Goal: Find contact information: Find contact information

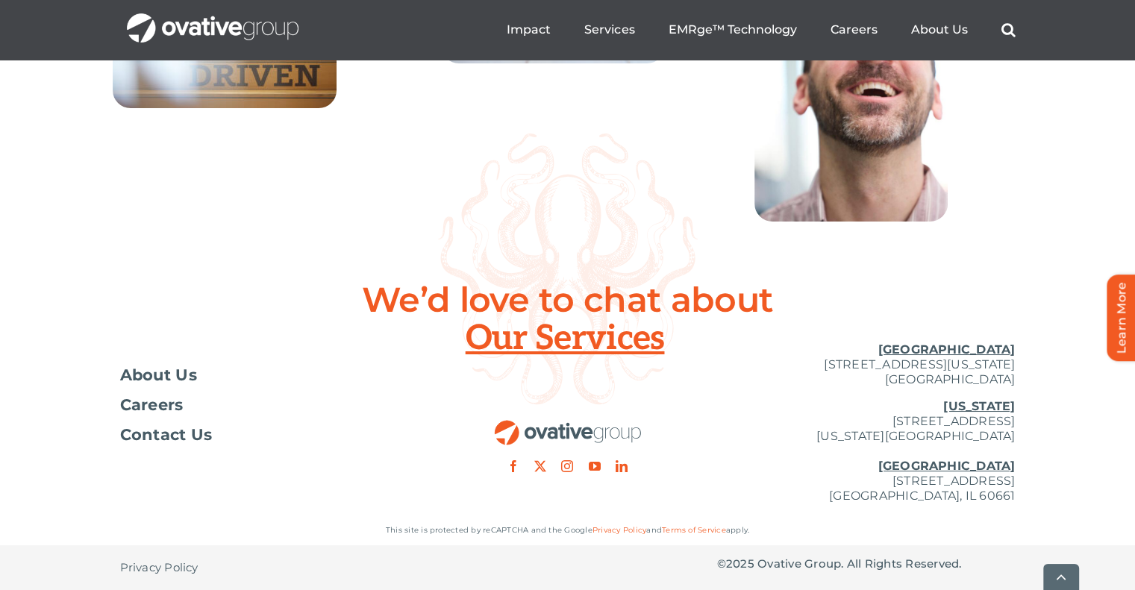
scroll to position [5510, 0]
click at [176, 376] on span "About Us" at bounding box center [159, 375] width 78 height 15
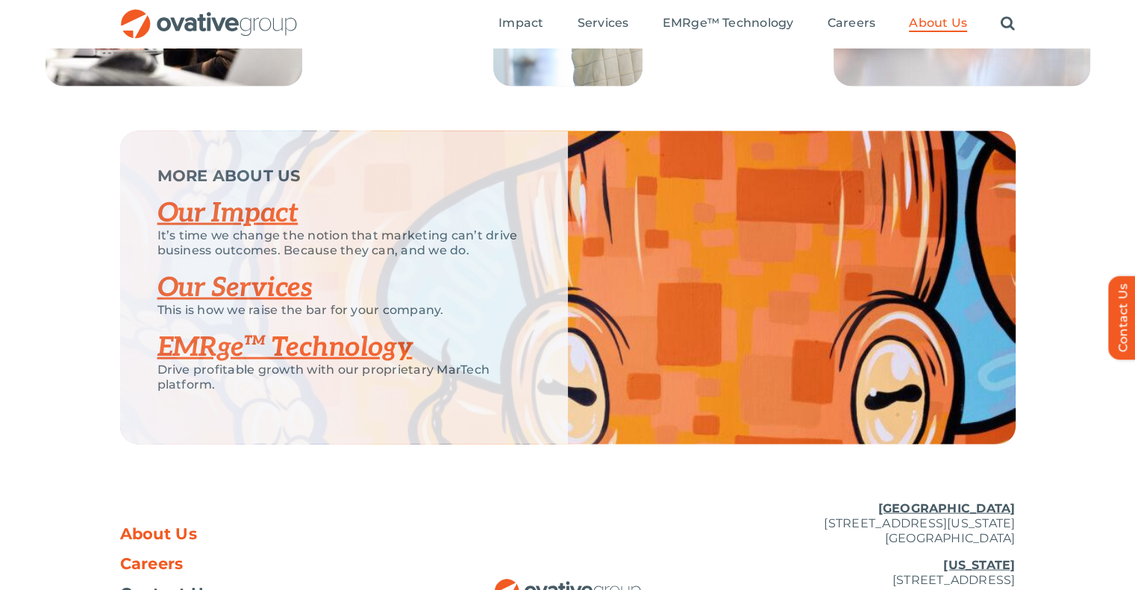
scroll to position [3010, 0]
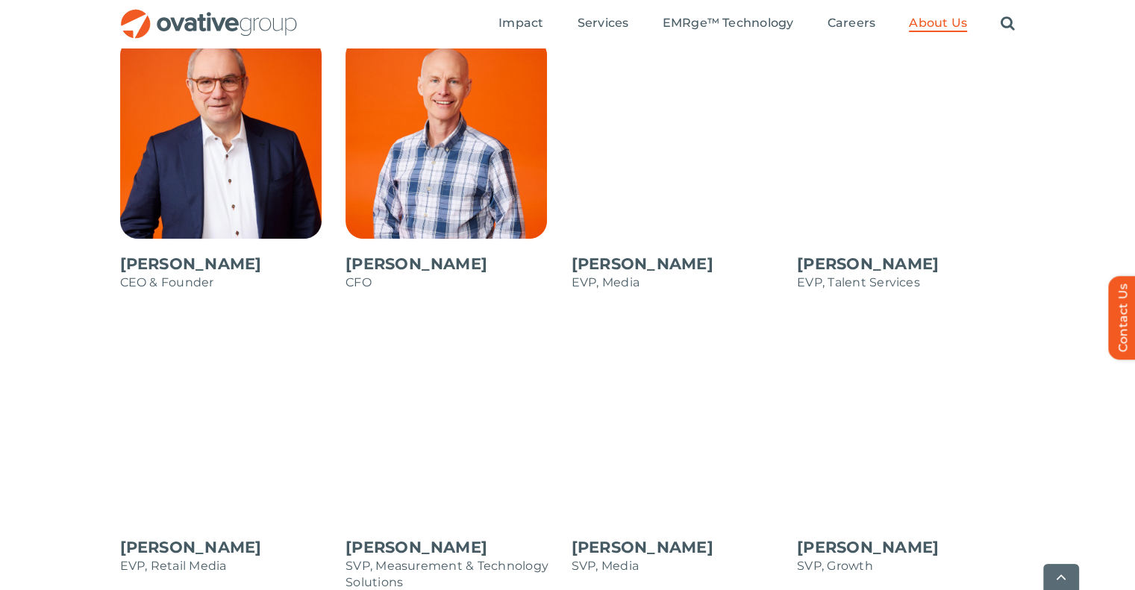
scroll to position [1343, 0]
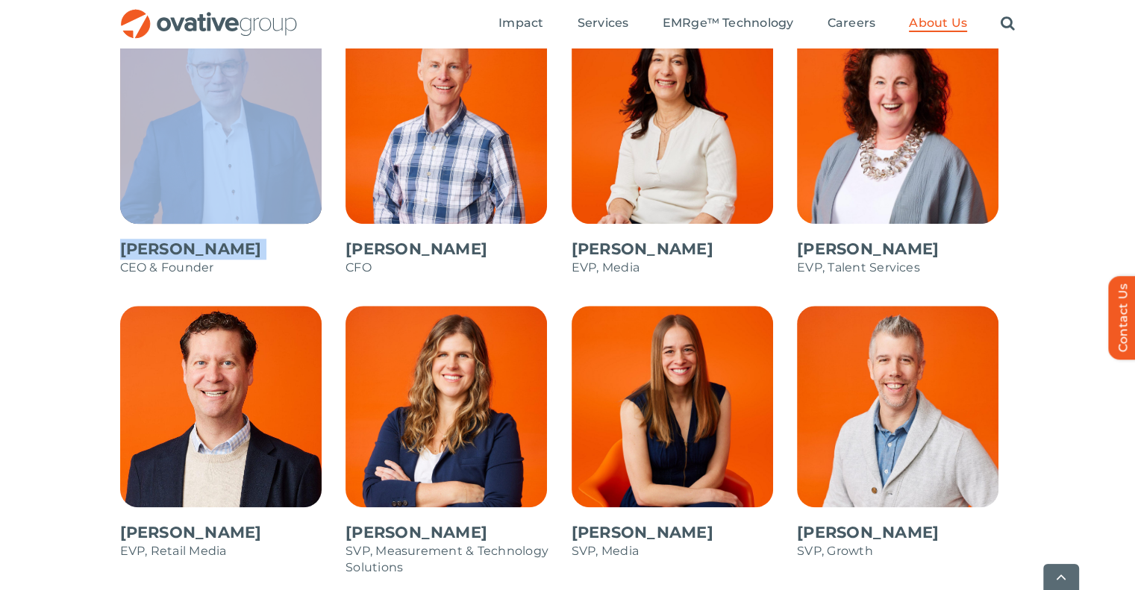
drag, startPoint x: 89, startPoint y: 263, endPoint x: 148, endPoint y: 250, distance: 60.3
click at [148, 250] on div "Dale Nitschke CEO & Founder Steve Benson CFO Annie Zipfel EVP, Media Bonnie Gro…" at bounding box center [567, 351] width 1135 height 658
click at [148, 250] on span at bounding box center [229, 156] width 219 height 269
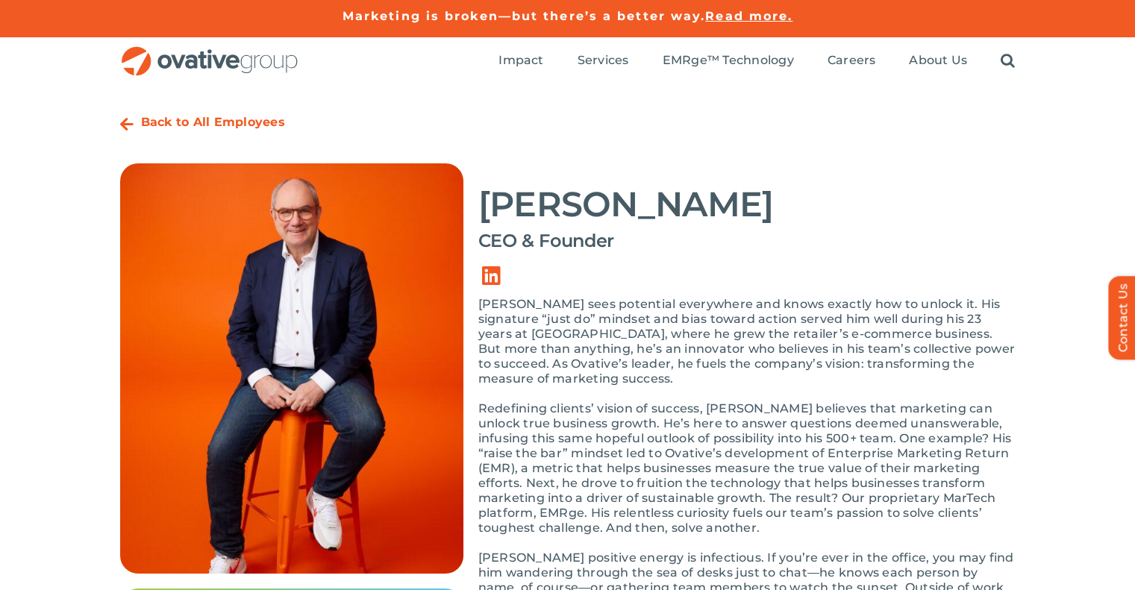
click at [547, 200] on h2 "Dale Nitschke" at bounding box center [746, 204] width 537 height 37
click at [546, 200] on h2 "Dale Nitschke" at bounding box center [746, 204] width 537 height 37
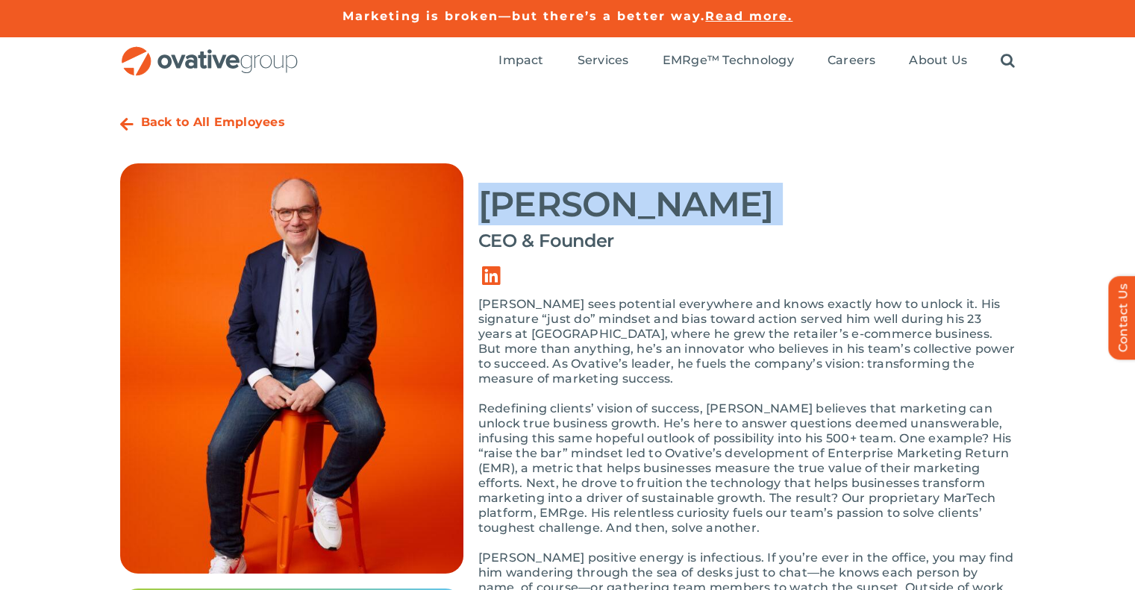
click at [546, 200] on h2 "[PERSON_NAME]" at bounding box center [746, 204] width 537 height 37
copy h2 "[PERSON_NAME]"
click at [482, 274] on link "Link to https://www.linkedin.com/in/dalenitschke/" at bounding box center [492, 276] width 42 height 42
click at [159, 115] on strong "Back to All Employees" at bounding box center [213, 122] width 144 height 14
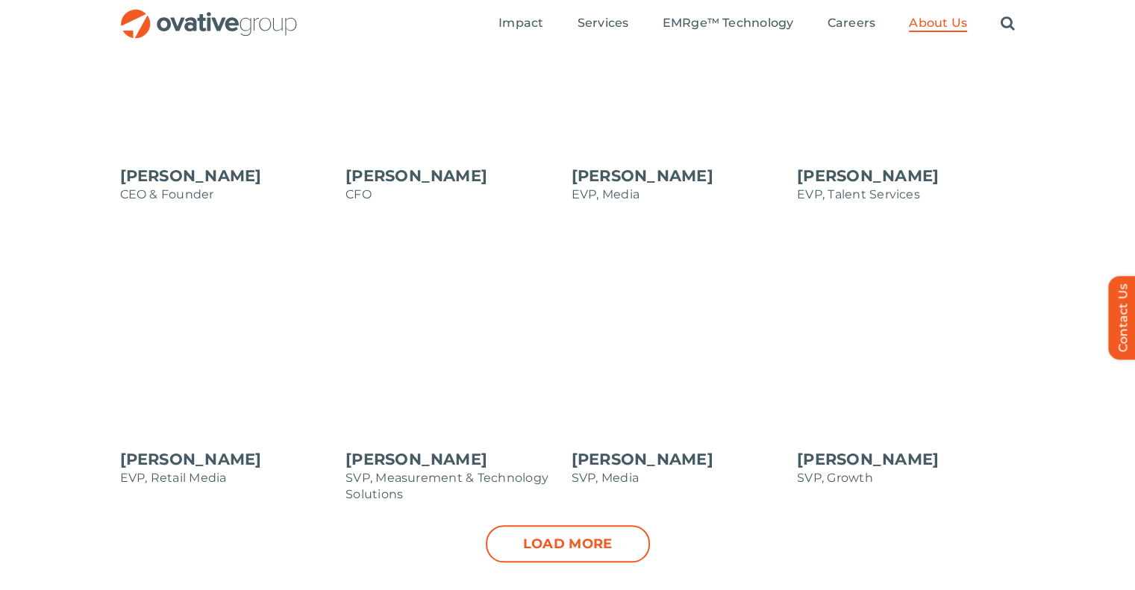
scroll to position [1343, 0]
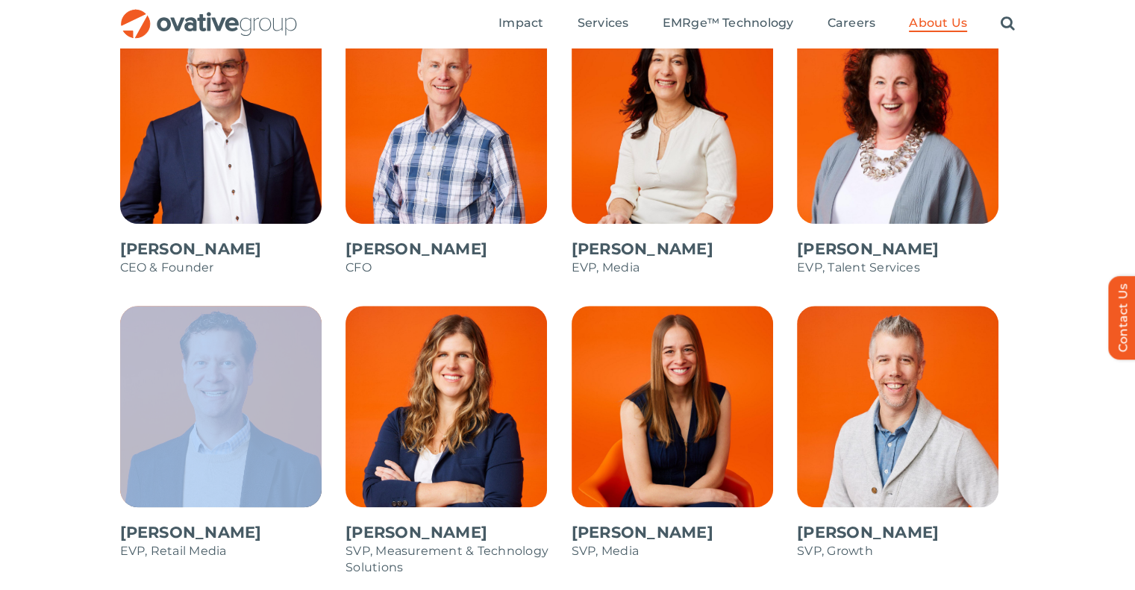
drag, startPoint x: 99, startPoint y: 524, endPoint x: 237, endPoint y: 528, distance: 138.1
click at [237, 528] on div "[PERSON_NAME] CEO & Founder [PERSON_NAME] CFO [PERSON_NAME] EVP, Media [PERSON_…" at bounding box center [567, 351] width 1135 height 658
click at [236, 534] on span at bounding box center [229, 440] width 219 height 269
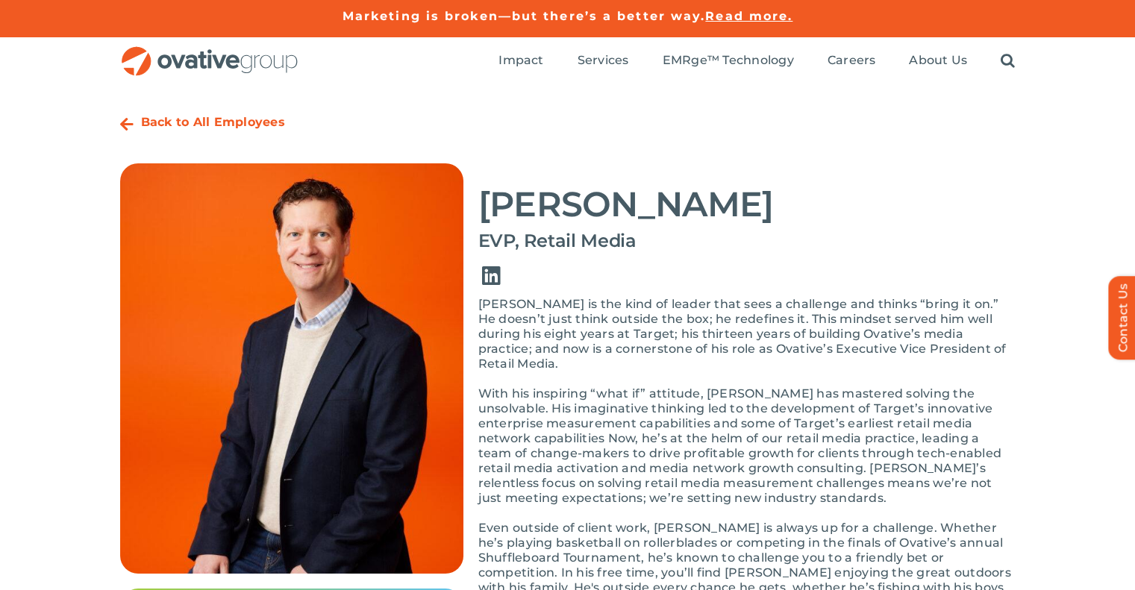
click at [492, 278] on link "Link to https://www.linkedin.com/in/baxtersteve/" at bounding box center [492, 276] width 42 height 42
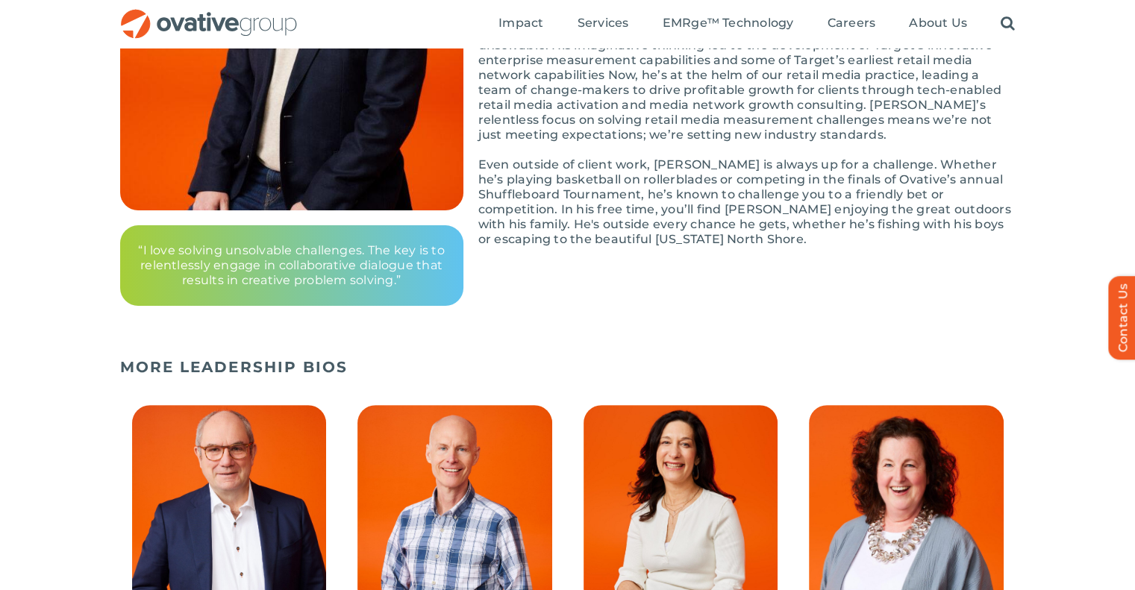
scroll to position [522, 0]
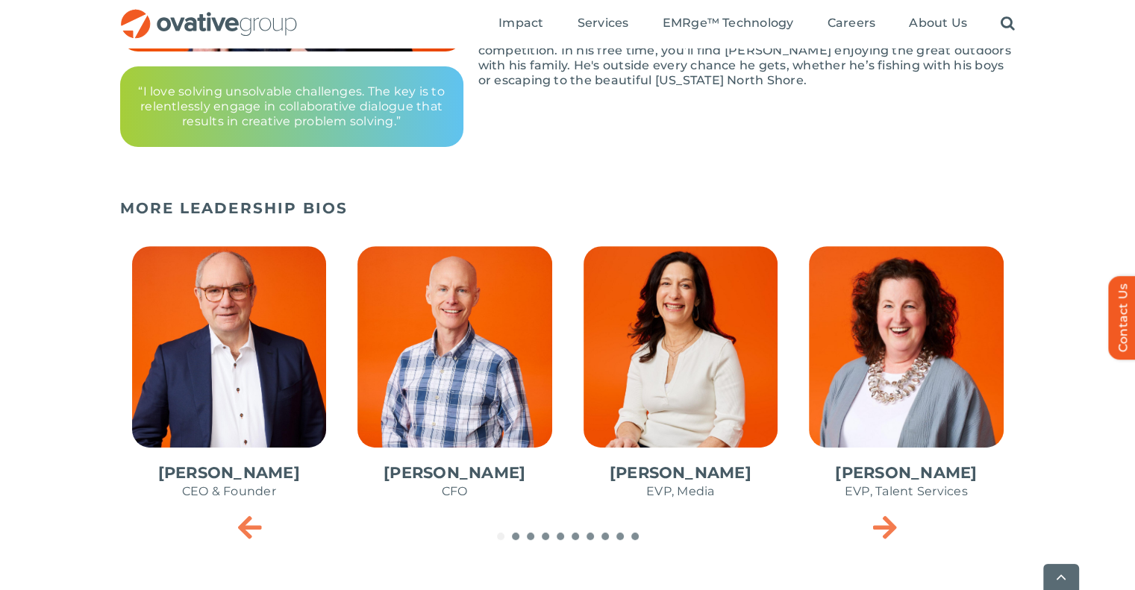
click at [683, 404] on span "3 / 10" at bounding box center [680, 380] width 219 height 292
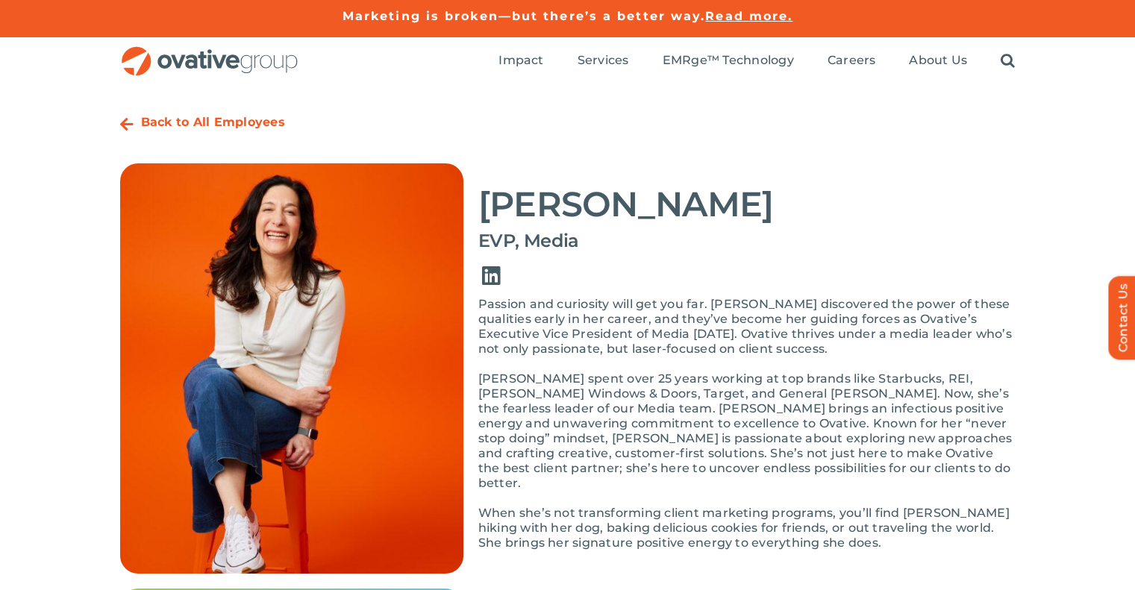
click at [488, 281] on link "Link to https://www.linkedin.com/in/anniezipfel" at bounding box center [492, 276] width 42 height 42
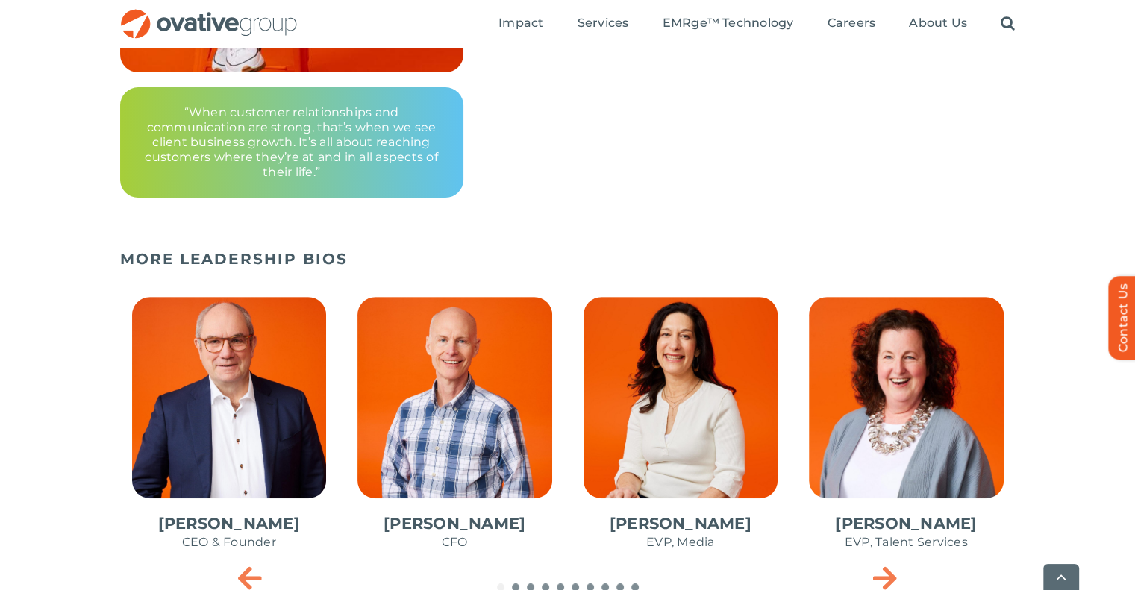
scroll to position [671, 0]
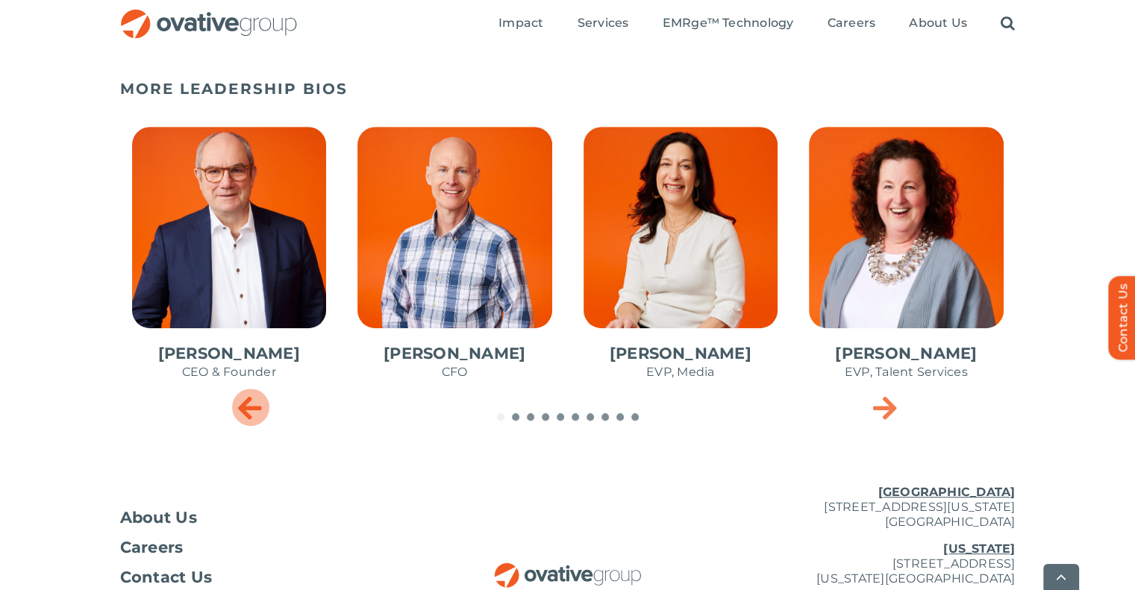
click at [257, 408] on icon "Previous slide" at bounding box center [250, 407] width 24 height 30
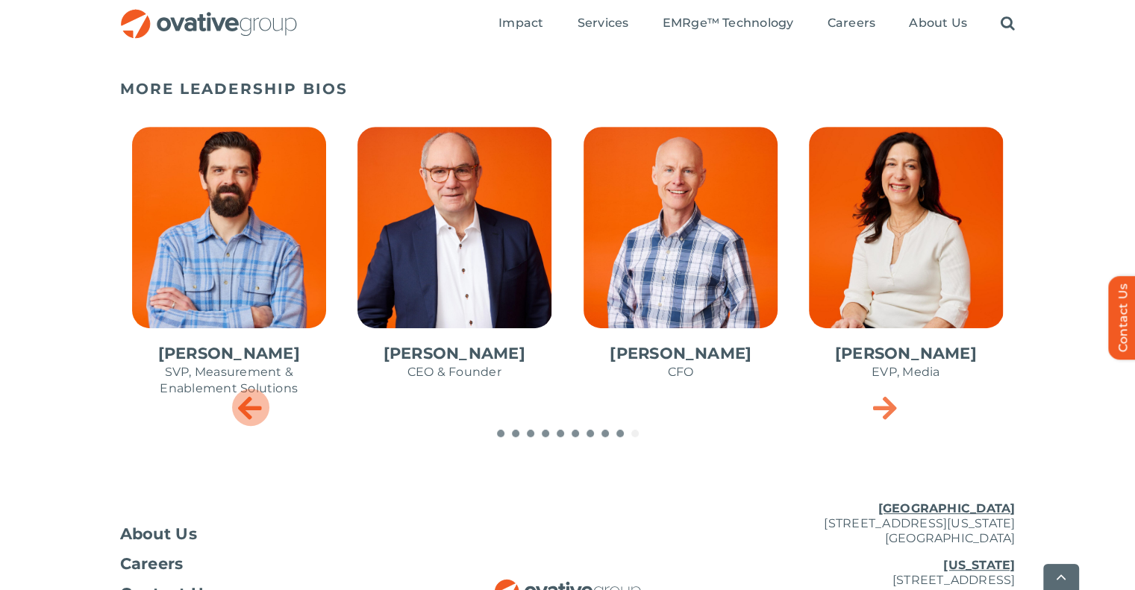
click at [257, 408] on icon "Previous slide" at bounding box center [250, 407] width 24 height 30
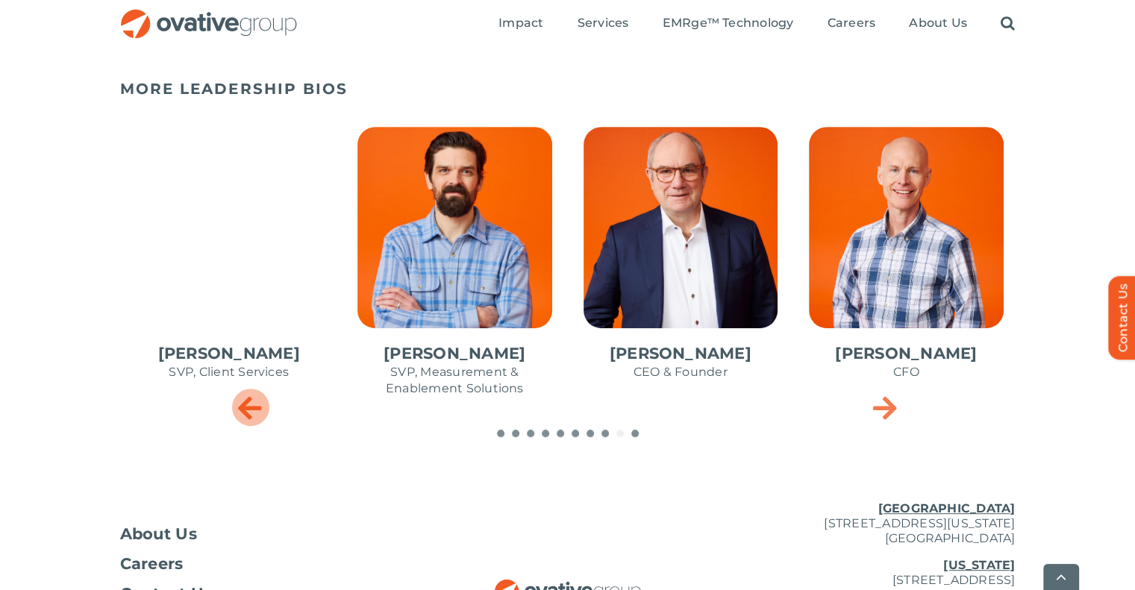
click at [257, 408] on icon "Previous slide" at bounding box center [250, 407] width 24 height 30
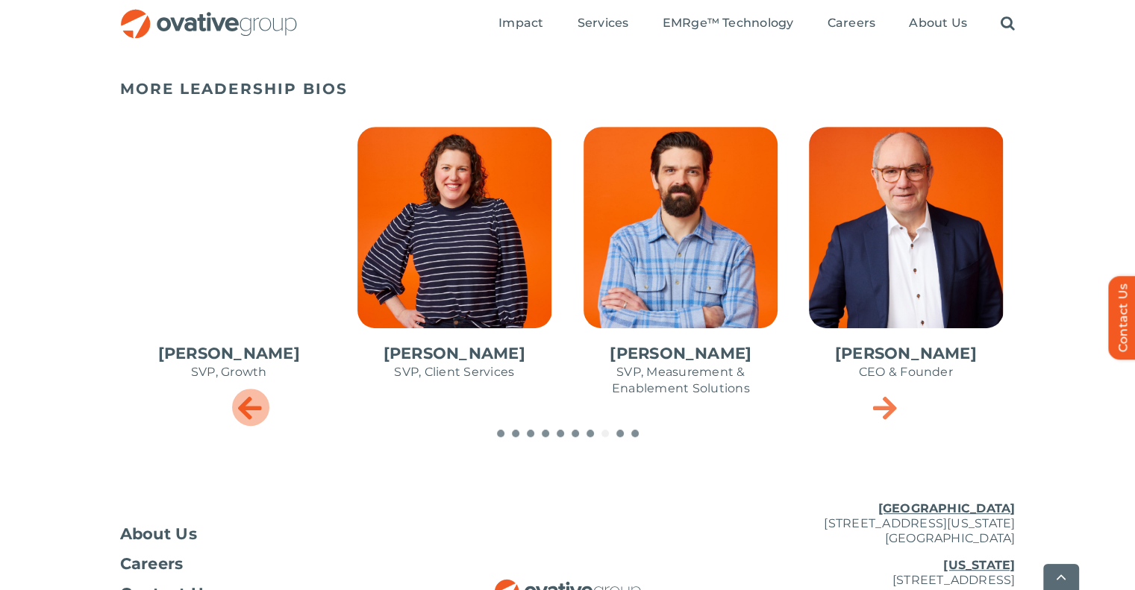
click at [257, 408] on icon "Previous slide" at bounding box center [250, 407] width 24 height 30
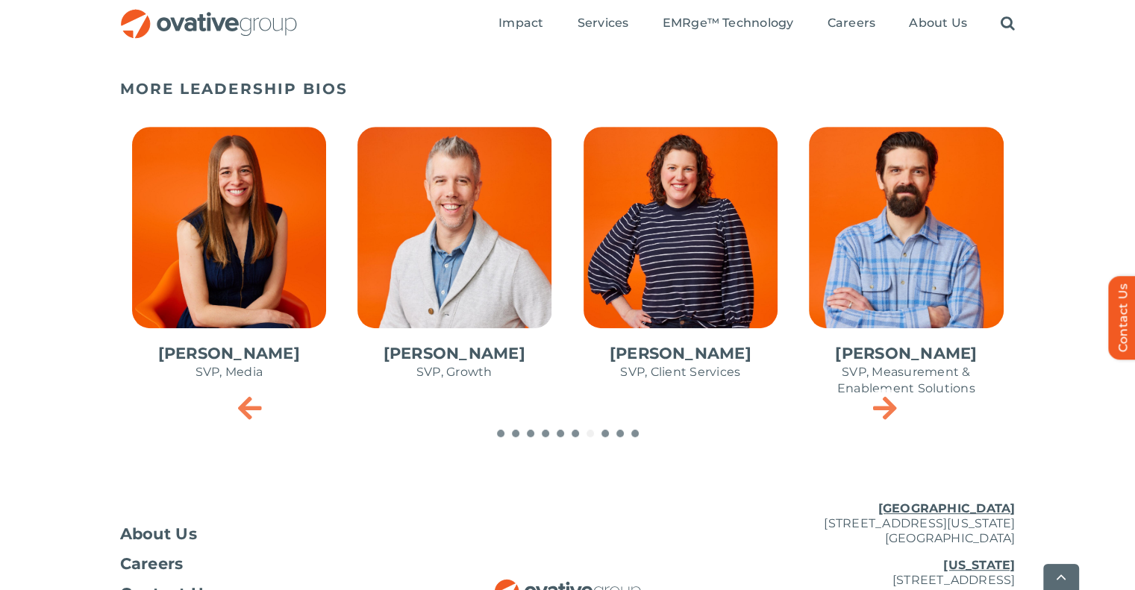
click at [470, 272] on span "8 / 10" at bounding box center [454, 261] width 219 height 292
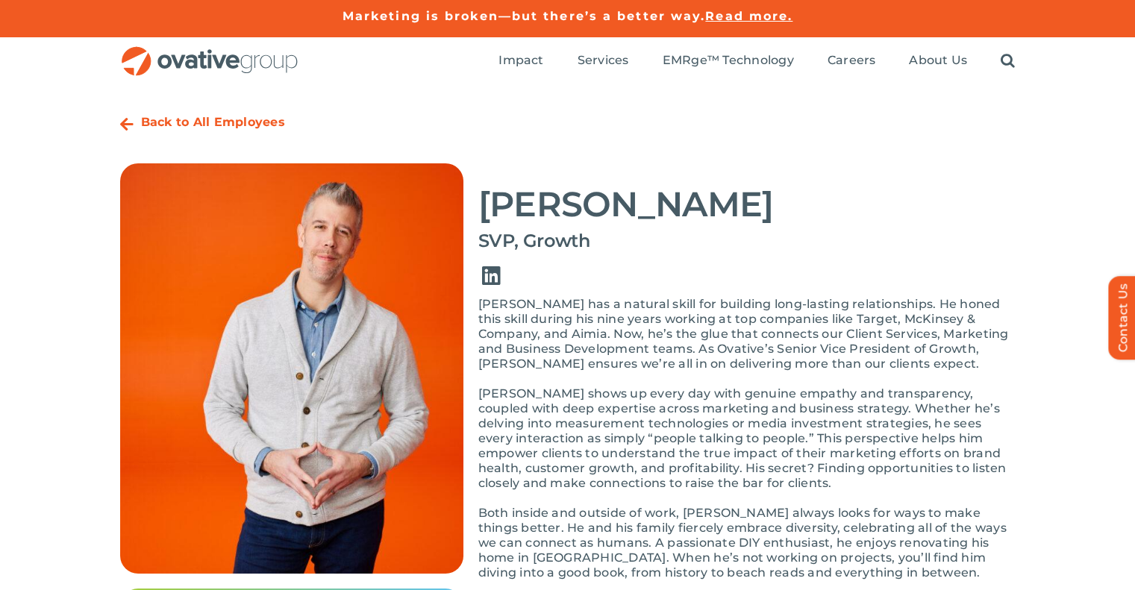
click at [483, 280] on link "Link to https://www.linkedin.com/in/jessegrittner/" at bounding box center [492, 276] width 42 height 42
